Goal: Information Seeking & Learning: Learn about a topic

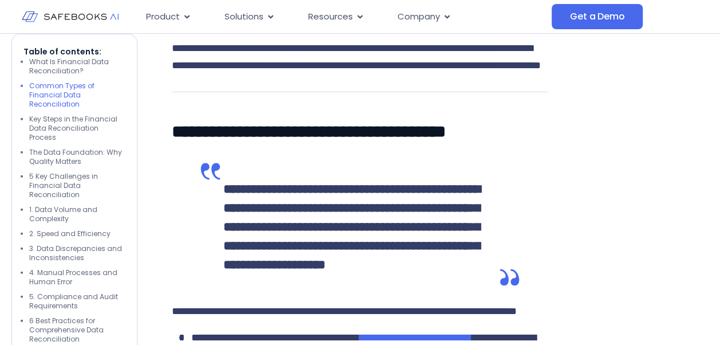
scroll to position [1490, 0]
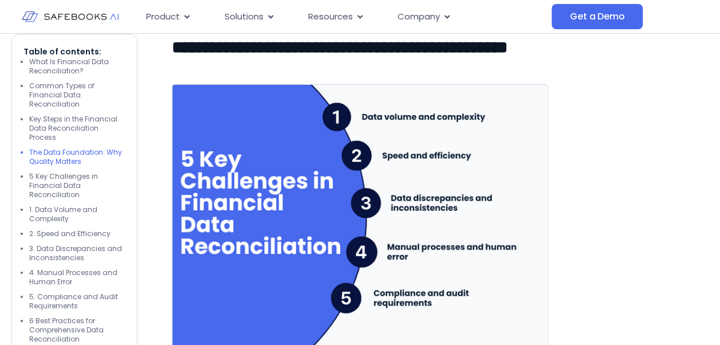
scroll to position [1948, 0]
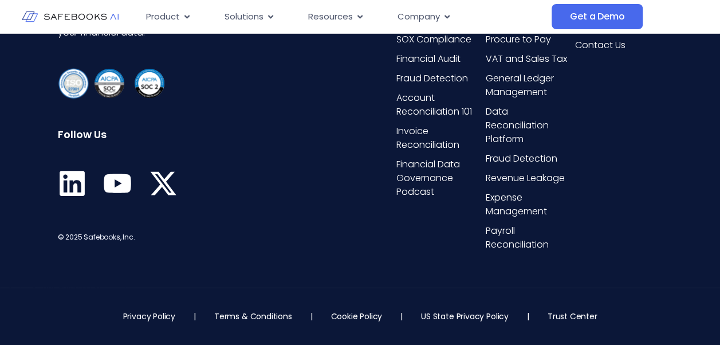
scroll to position [8448, 0]
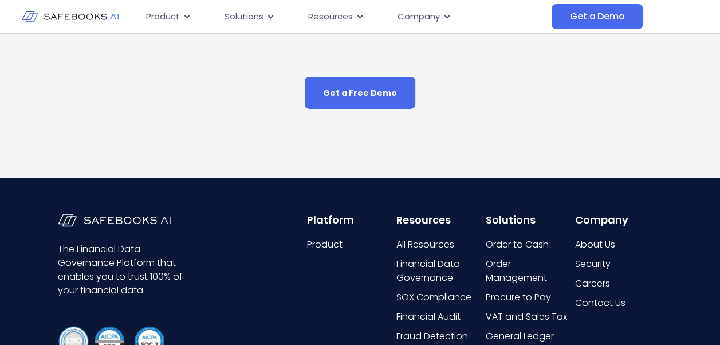
scroll to position [8326, 0]
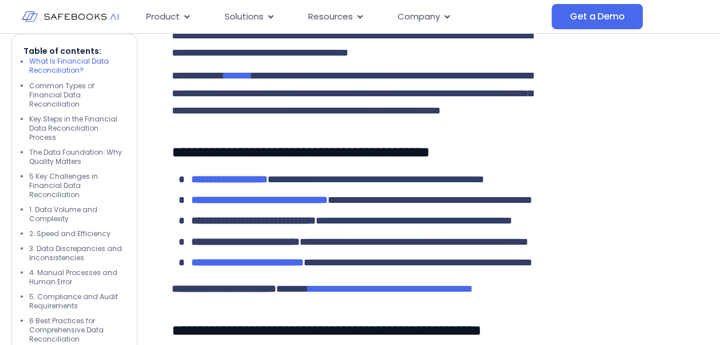
scroll to position [1003, 0]
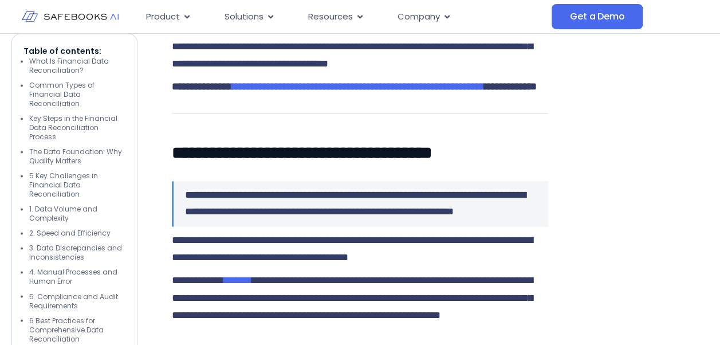
scroll to position [859, 0]
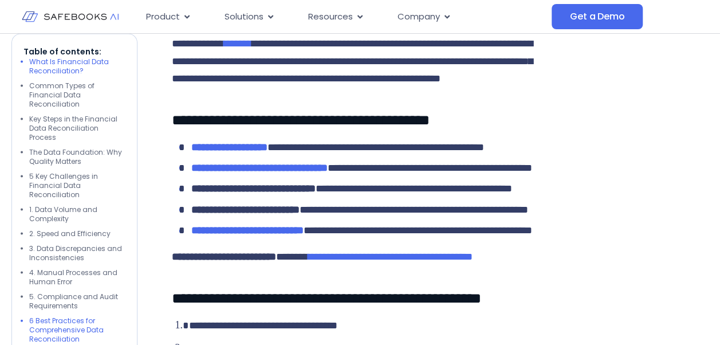
click at [55, 316] on li "6 Best Practices for Comprehensive Data Reconciliation" at bounding box center [77, 330] width 96 height 28
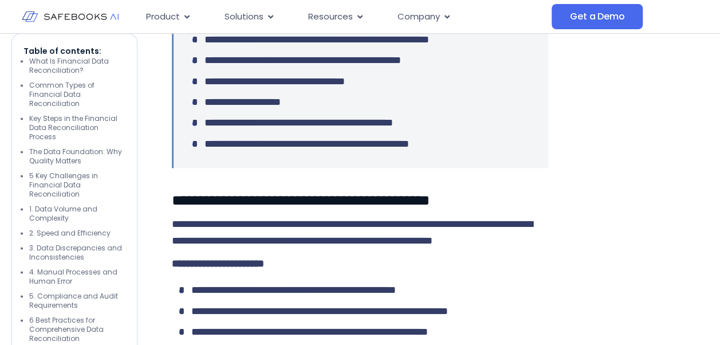
scroll to position [5170, 0]
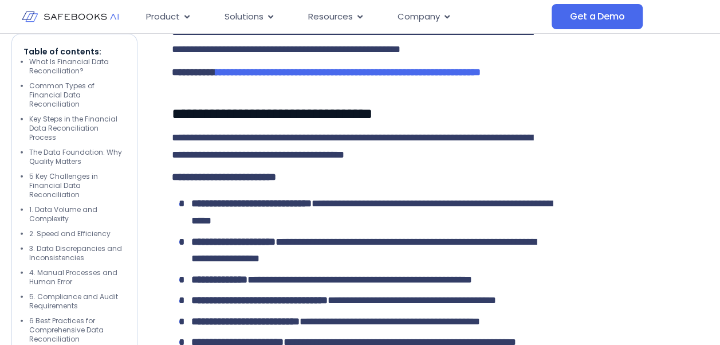
scroll to position [5743, 0]
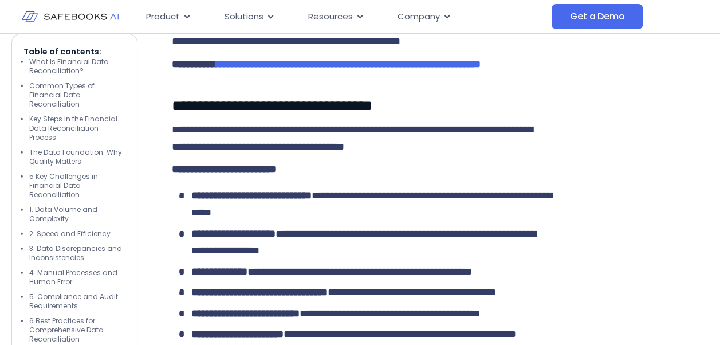
drag, startPoint x: 321, startPoint y: 145, endPoint x: 392, endPoint y: 144, distance: 71.0
drag, startPoint x: 392, startPoint y: 144, endPoint x: 544, endPoint y: 150, distance: 152.5
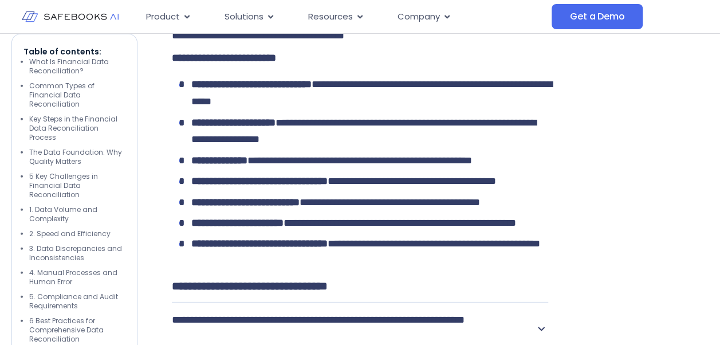
scroll to position [5858, 0]
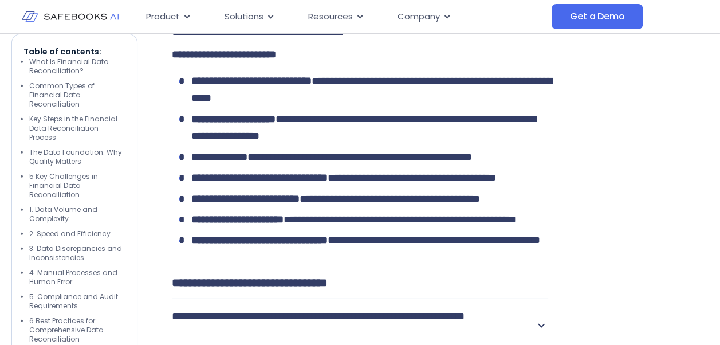
drag, startPoint x: 212, startPoint y: 156, endPoint x: 298, endPoint y: 150, distance: 86.1
drag, startPoint x: 298, startPoint y: 150, endPoint x: 457, endPoint y: 160, distance: 159.6
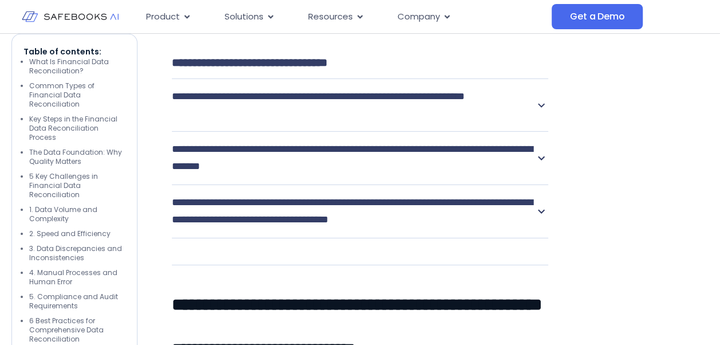
scroll to position [6087, 0]
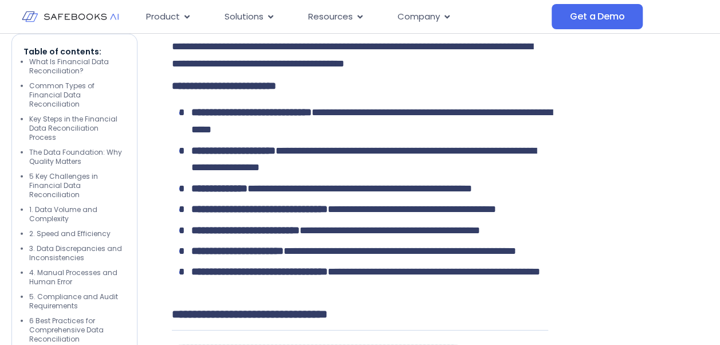
scroll to position [5801, 0]
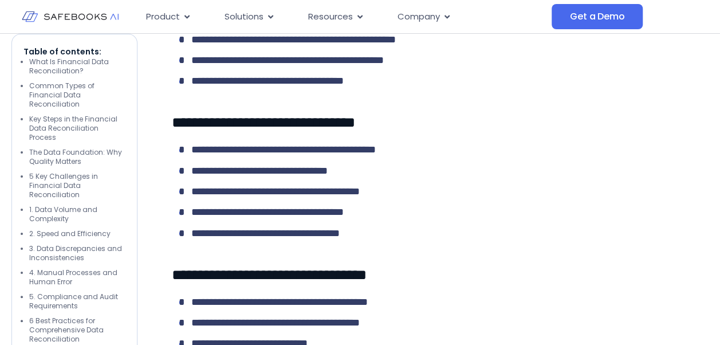
scroll to position [6489, 0]
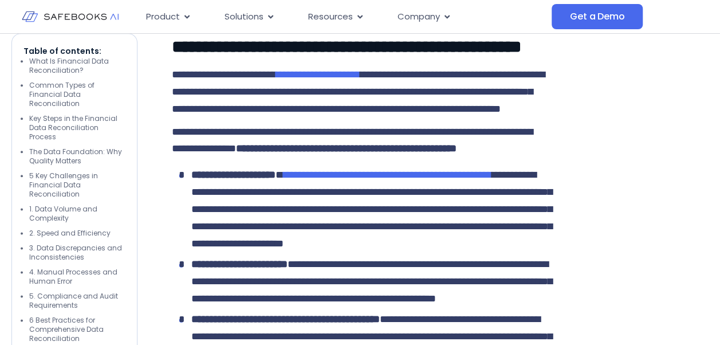
scroll to position [7176, 0]
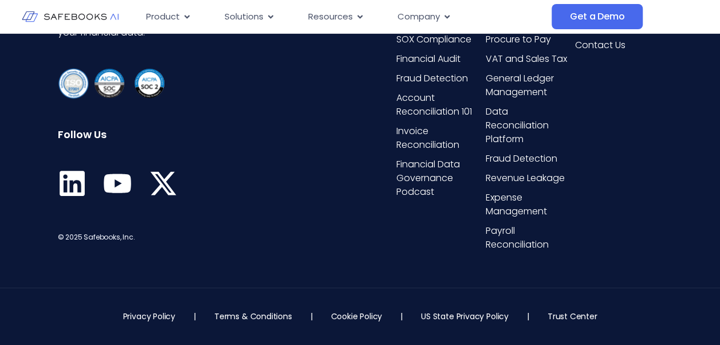
scroll to position [8723, 0]
